Goal: Transaction & Acquisition: Book appointment/travel/reservation

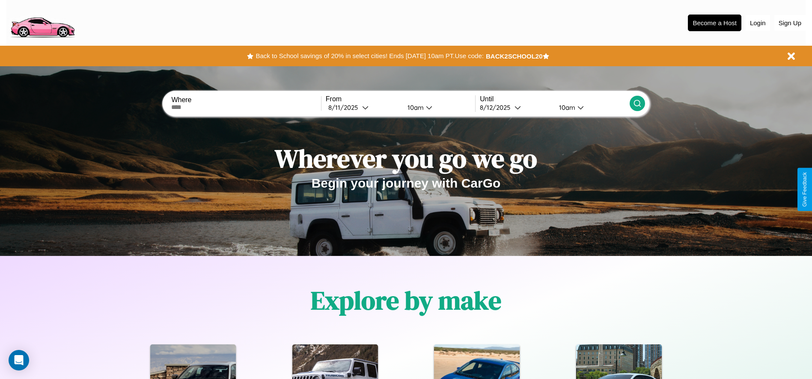
click at [246, 107] on input "text" at bounding box center [245, 107] width 149 height 7
type input "**********"
click at [363, 107] on icon at bounding box center [365, 107] width 6 height 6
select select "*"
select select "****"
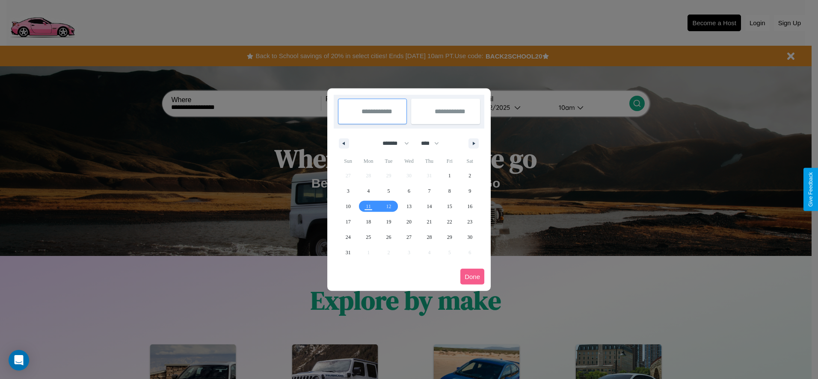
drag, startPoint x: 392, startPoint y: 143, endPoint x: 409, endPoint y: 172, distance: 33.0
click at [392, 143] on select "******* ******** ***** ***** *** **** **** ****** ********* ******* ******** **…" at bounding box center [394, 143] width 36 height 14
select select "*"
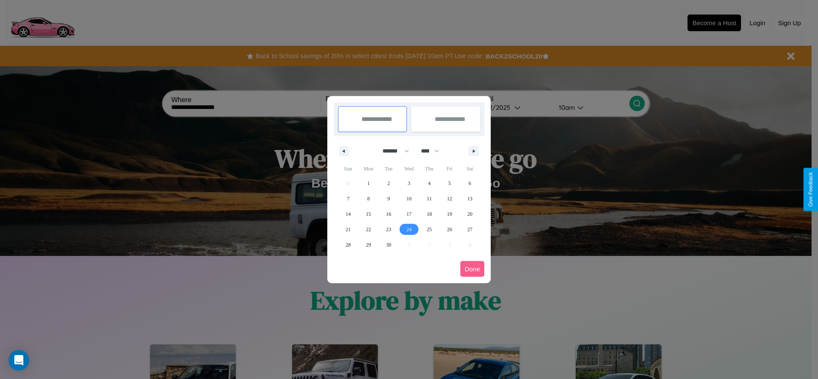
click at [409, 229] on span "24" at bounding box center [408, 229] width 5 height 15
type input "**********"
click at [388, 245] on span "30" at bounding box center [388, 244] width 5 height 15
type input "**********"
click at [472, 269] on button "Done" at bounding box center [472, 269] width 24 height 16
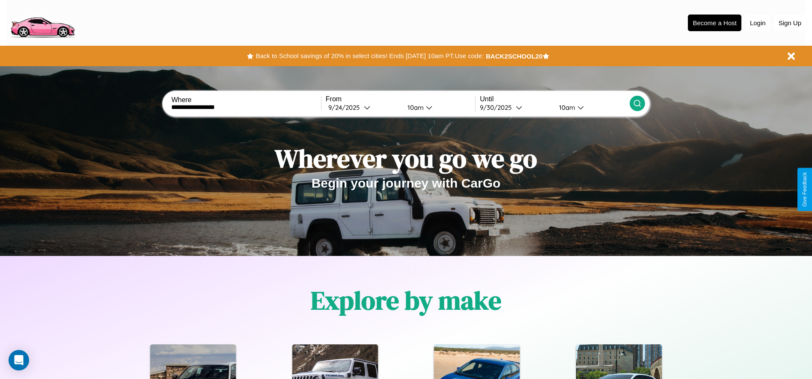
click at [637, 104] on icon at bounding box center [637, 103] width 9 height 9
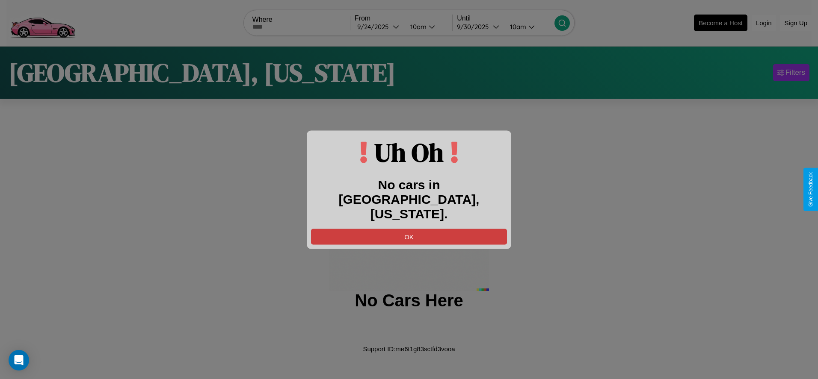
click at [409, 229] on button "OK" at bounding box center [409, 237] width 196 height 16
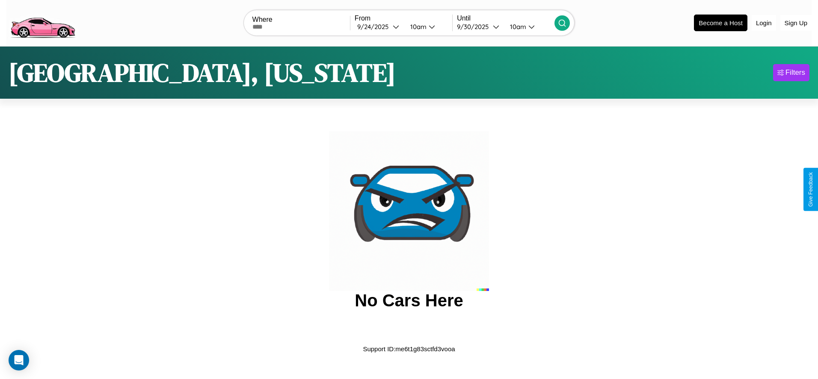
click at [42, 22] on img at bounding box center [42, 22] width 72 height 36
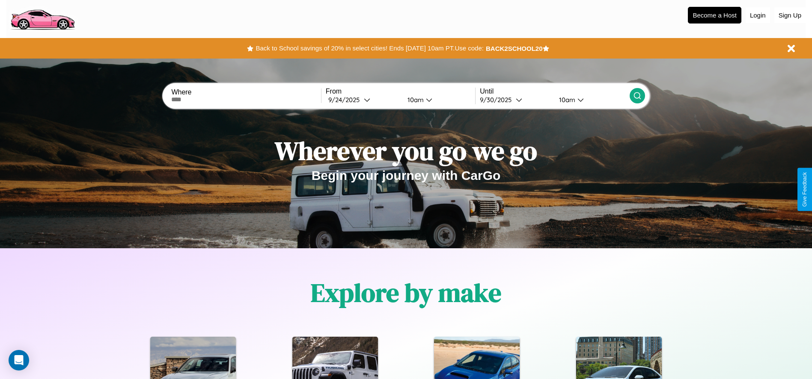
scroll to position [178, 0]
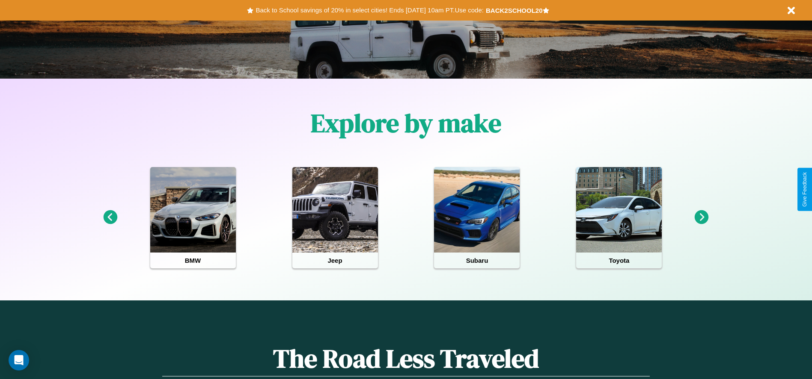
click at [701, 218] on icon at bounding box center [701, 217] width 14 height 14
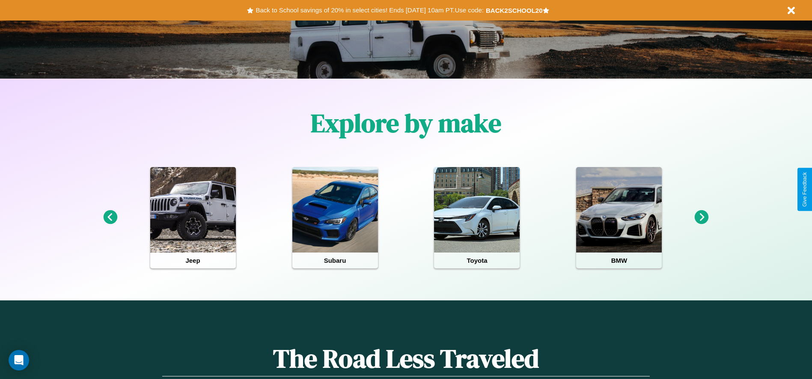
click at [701, 218] on icon at bounding box center [701, 217] width 14 height 14
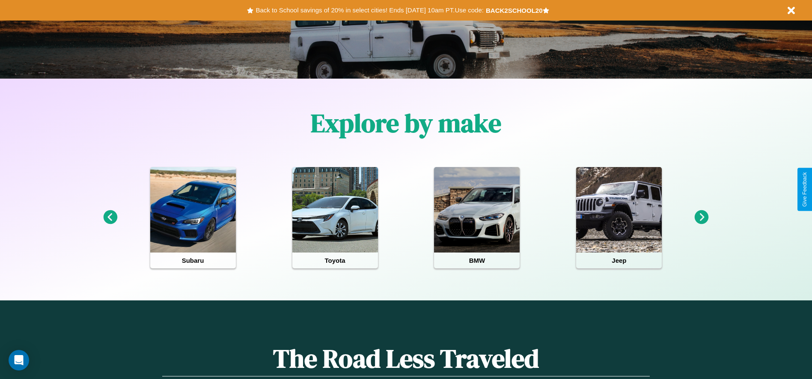
click at [701, 218] on icon at bounding box center [701, 217] width 14 height 14
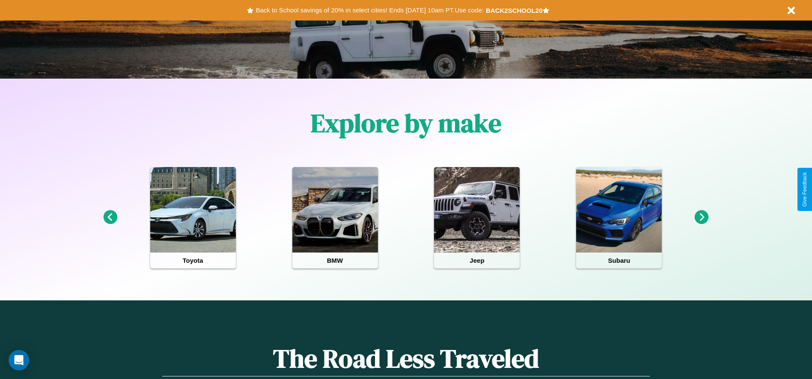
click at [110, 218] on icon at bounding box center [110, 217] width 14 height 14
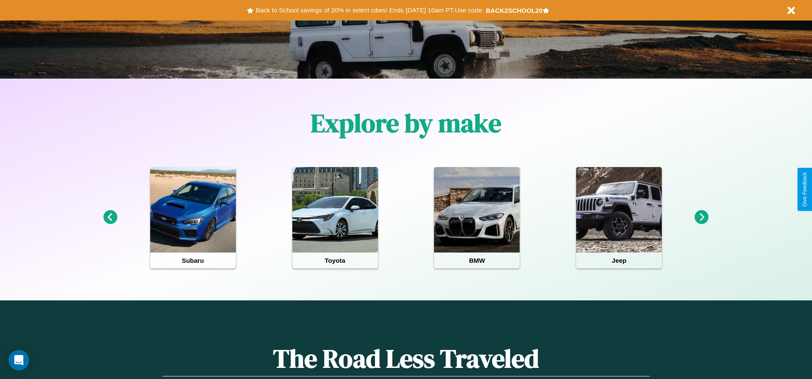
click at [701, 218] on icon at bounding box center [701, 217] width 14 height 14
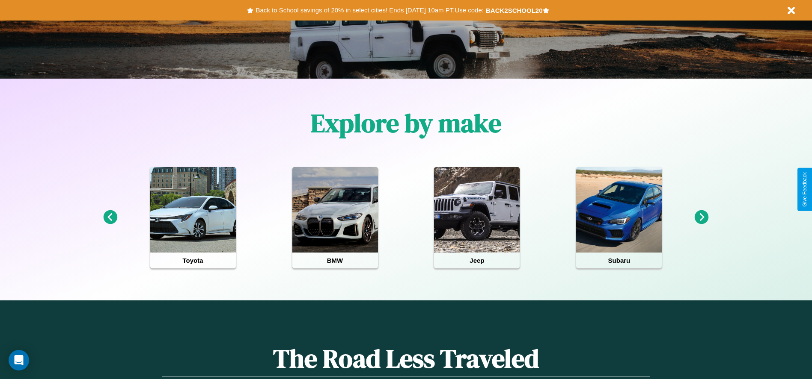
click at [369, 10] on button "Back to School savings of 20% in select cities! Ends [DATE] 10am PT. Use code:" at bounding box center [369, 10] width 232 height 12
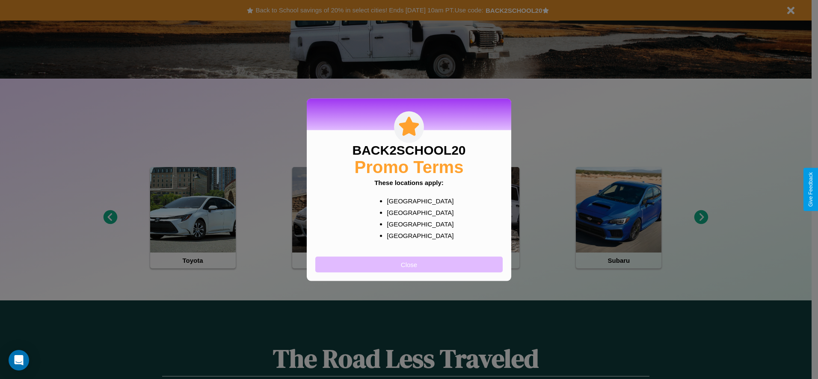
click at [409, 264] on button "Close" at bounding box center [408, 265] width 187 height 16
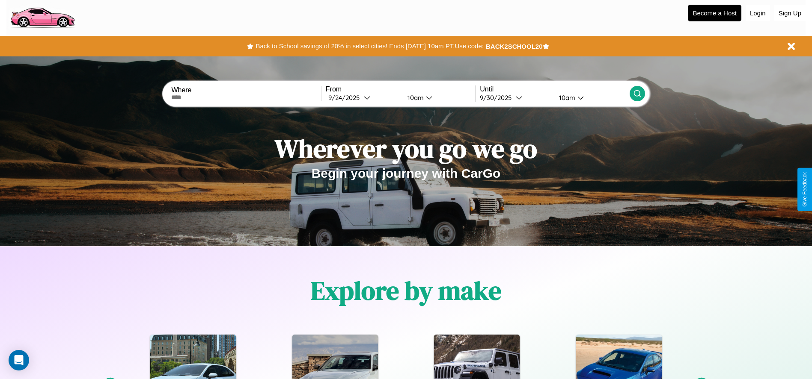
scroll to position [0, 0]
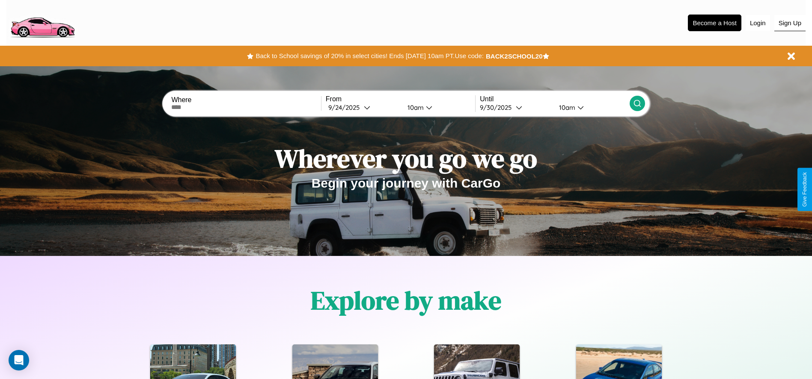
click at [789, 23] on button "Sign Up" at bounding box center [789, 23] width 31 height 16
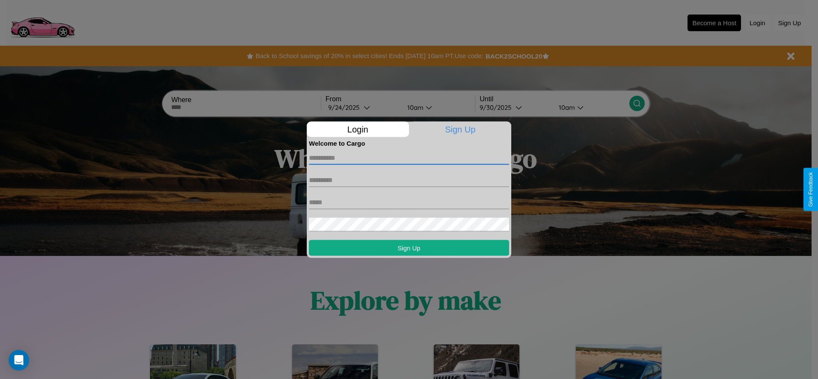
click at [409, 158] on input "text" at bounding box center [409, 158] width 200 height 14
type input "*******"
click at [409, 180] on input "text" at bounding box center [409, 180] width 200 height 14
type input "****"
click at [409, 202] on input "text" at bounding box center [409, 203] width 200 height 14
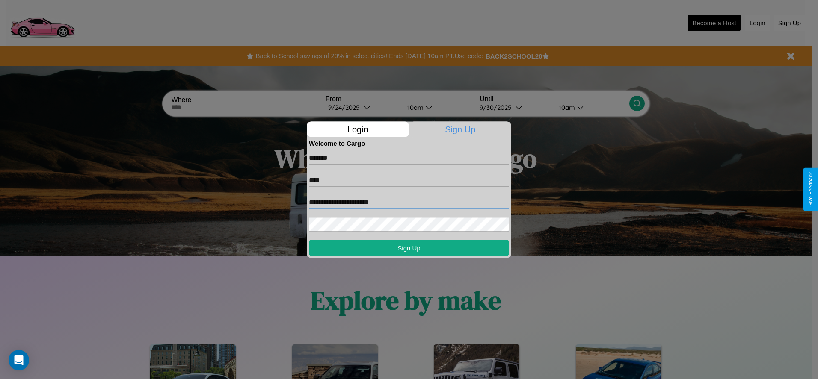
type input "**********"
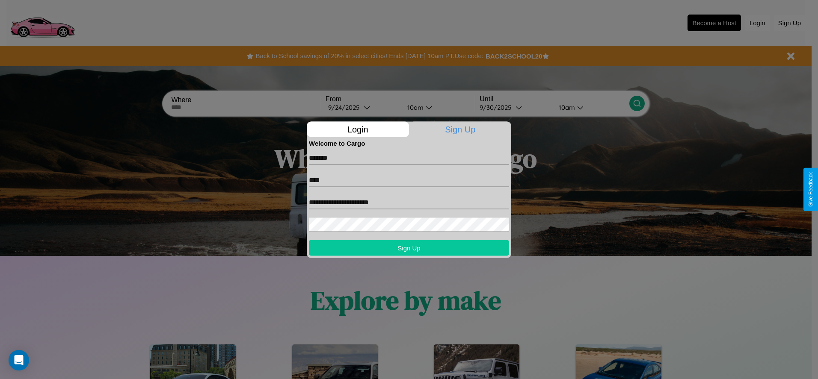
click at [409, 248] on button "Sign Up" at bounding box center [409, 248] width 200 height 16
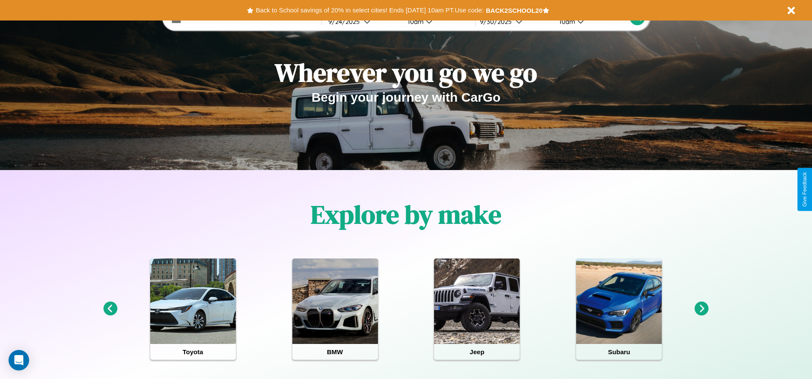
scroll to position [178, 0]
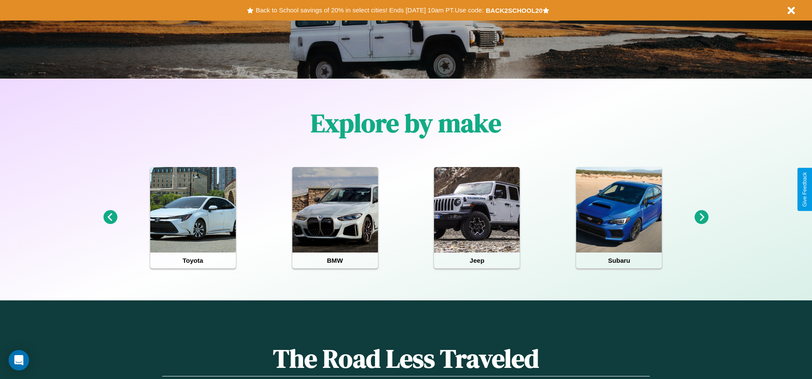
click at [701, 218] on icon at bounding box center [701, 217] width 14 height 14
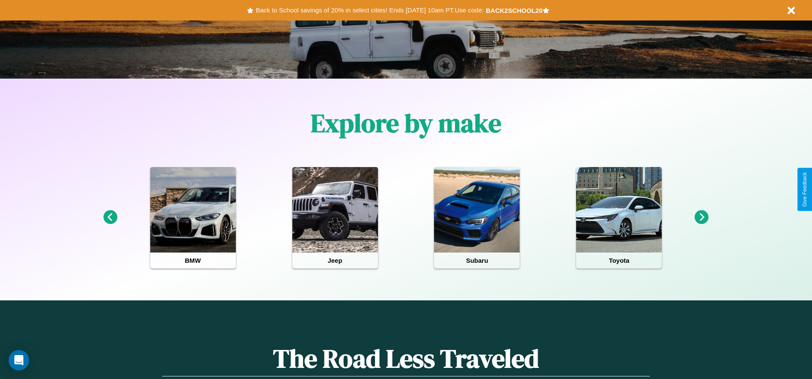
click at [110, 218] on icon at bounding box center [110, 217] width 14 height 14
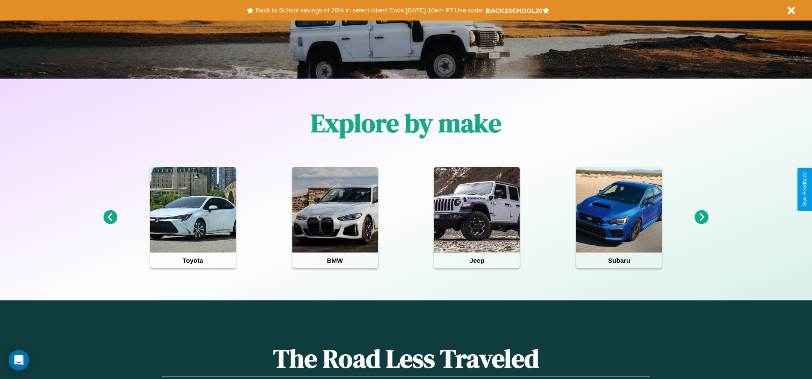
click at [110, 218] on icon at bounding box center [110, 217] width 14 height 14
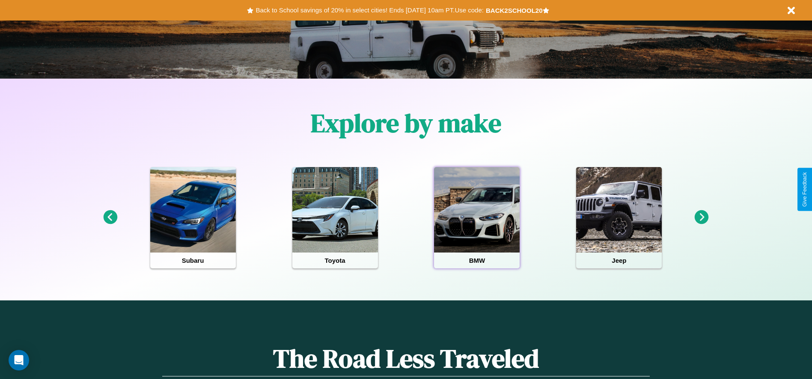
click at [477, 218] on div at bounding box center [477, 210] width 86 height 86
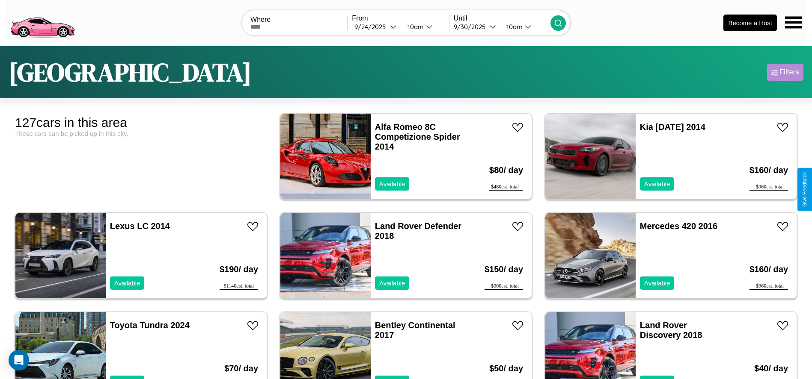
click at [785, 72] on div "Filters" at bounding box center [789, 72] width 20 height 9
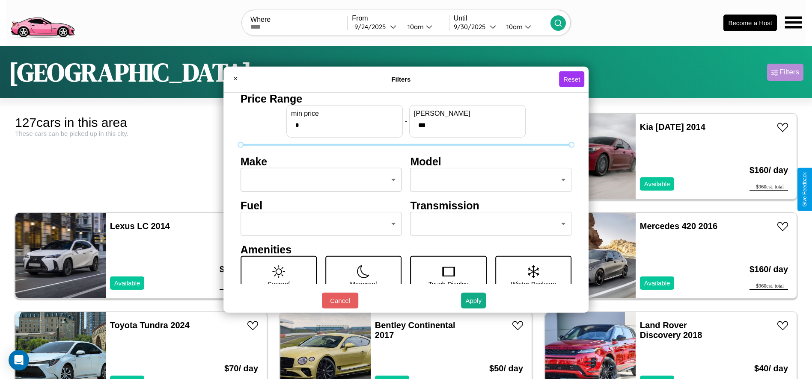
scroll to position [36, 0]
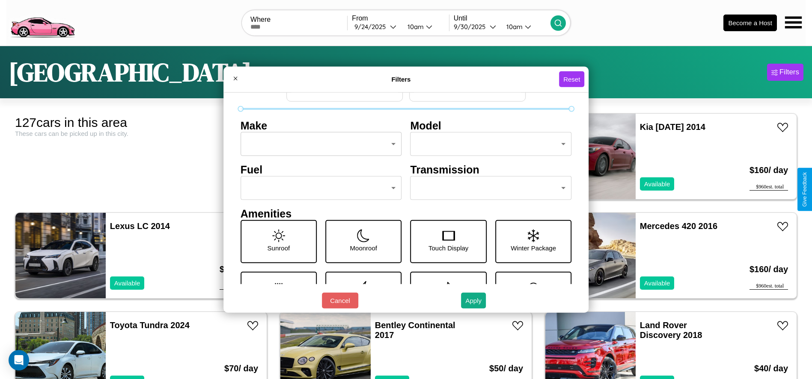
click at [486, 188] on body "CarGo Where From [DATE] 10am Until [DATE] 10am Become a Host [GEOGRAPHIC_DATA] …" at bounding box center [406, 216] width 812 height 433
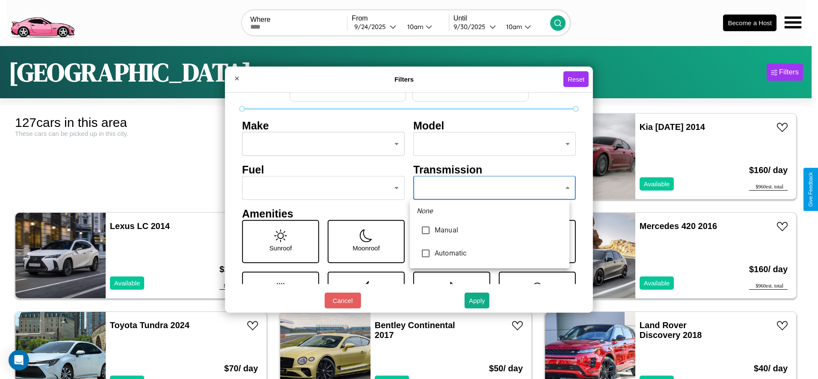
type input "*********"
click at [489, 188] on div at bounding box center [409, 189] width 818 height 379
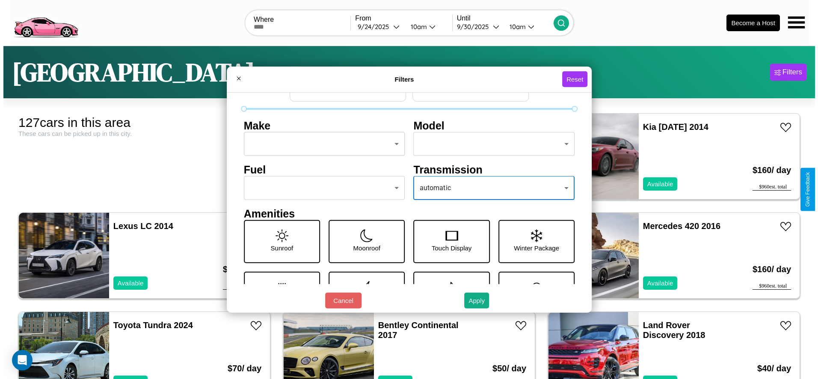
scroll to position [0, 0]
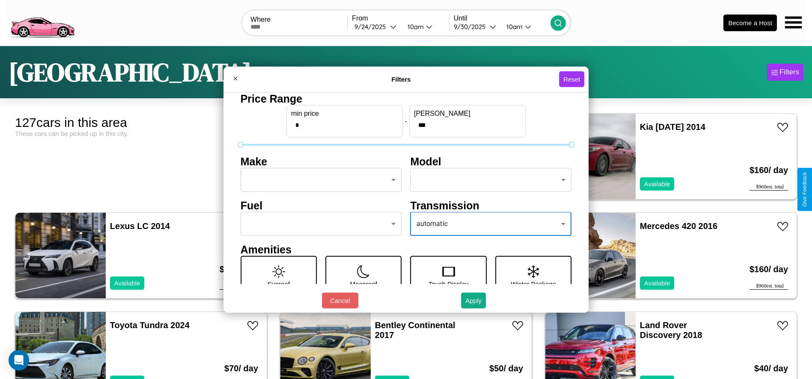
click at [318, 180] on body "CarGo Where From [DATE] 10am Until [DATE] 10am Become a Host [GEOGRAPHIC_DATA] …" at bounding box center [406, 216] width 812 height 433
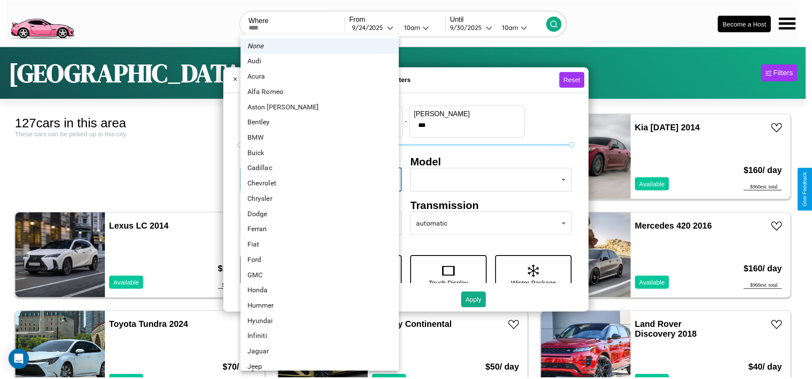
scroll to position [27, 0]
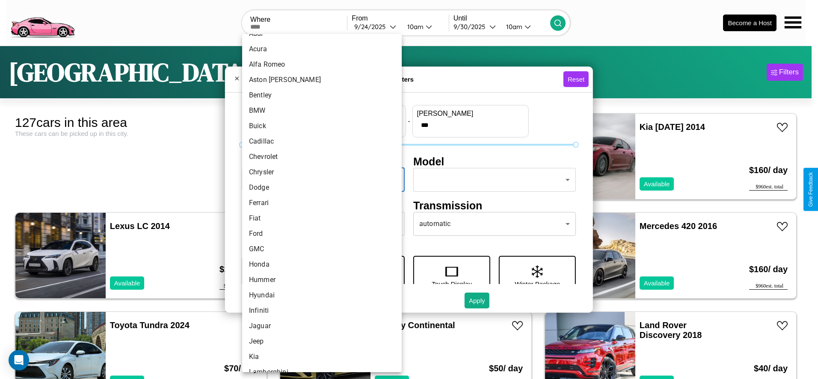
click at [319, 203] on li "Ferrari" at bounding box center [322, 203] width 160 height 15
type input "*******"
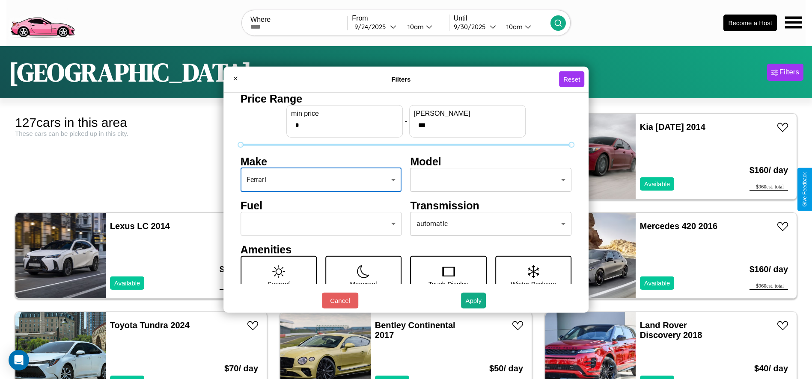
scroll to position [89, 0]
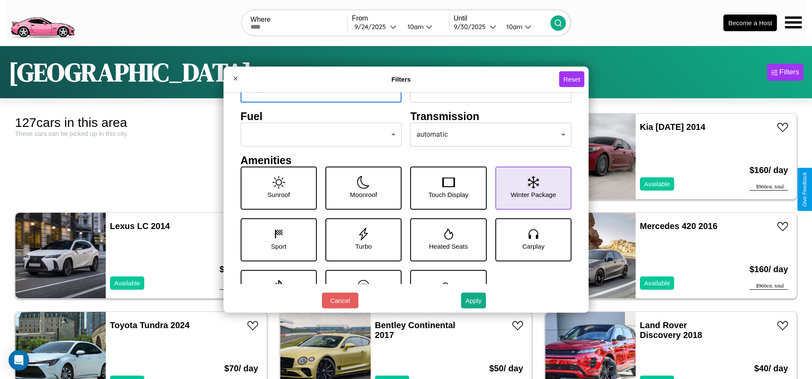
click at [528, 188] on icon at bounding box center [533, 182] width 11 height 13
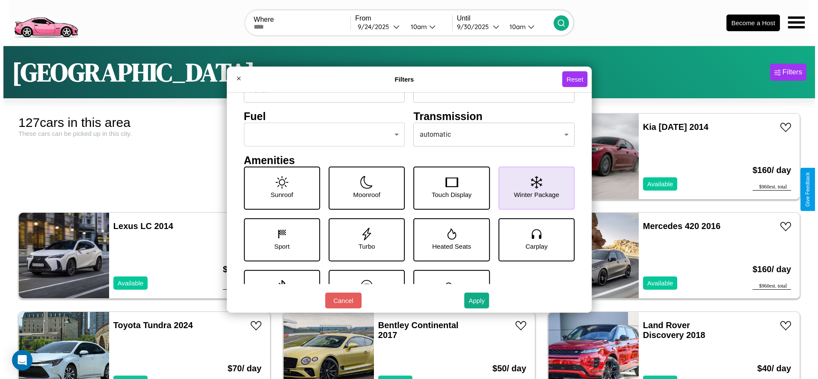
scroll to position [119, 0]
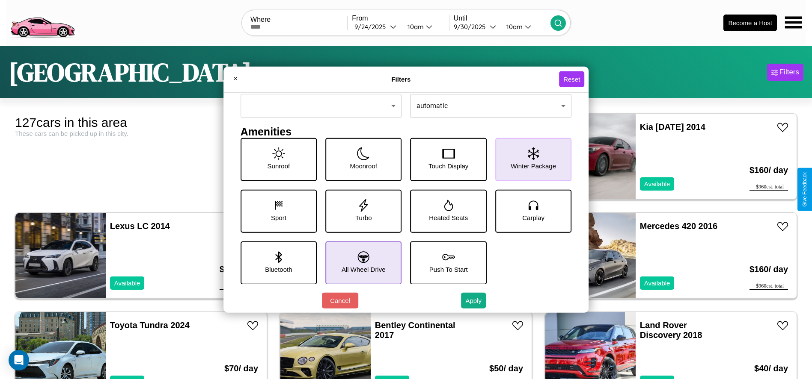
click at [360, 263] on icon at bounding box center [364, 258] width 12 height 12
click at [276, 211] on icon at bounding box center [278, 205] width 13 height 13
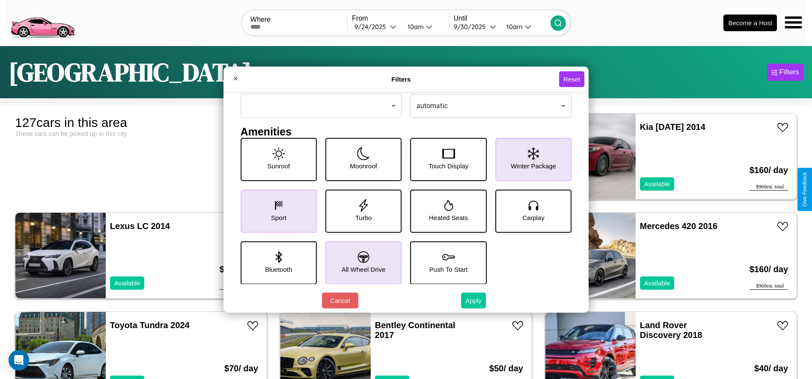
click at [474, 301] on button "Apply" at bounding box center [473, 301] width 25 height 16
